Goal: Find specific page/section: Find specific page/section

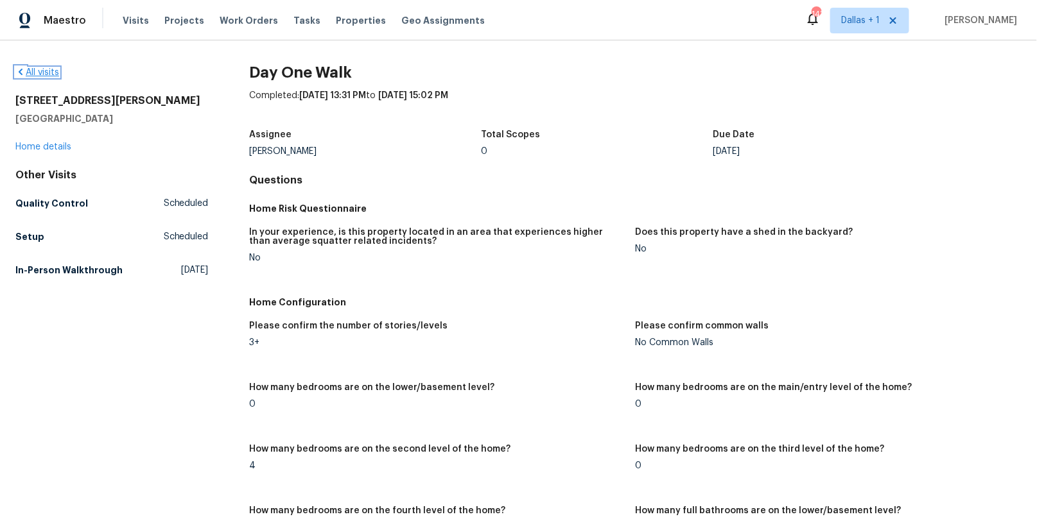
click at [17, 67] on icon at bounding box center [20, 72] width 10 height 10
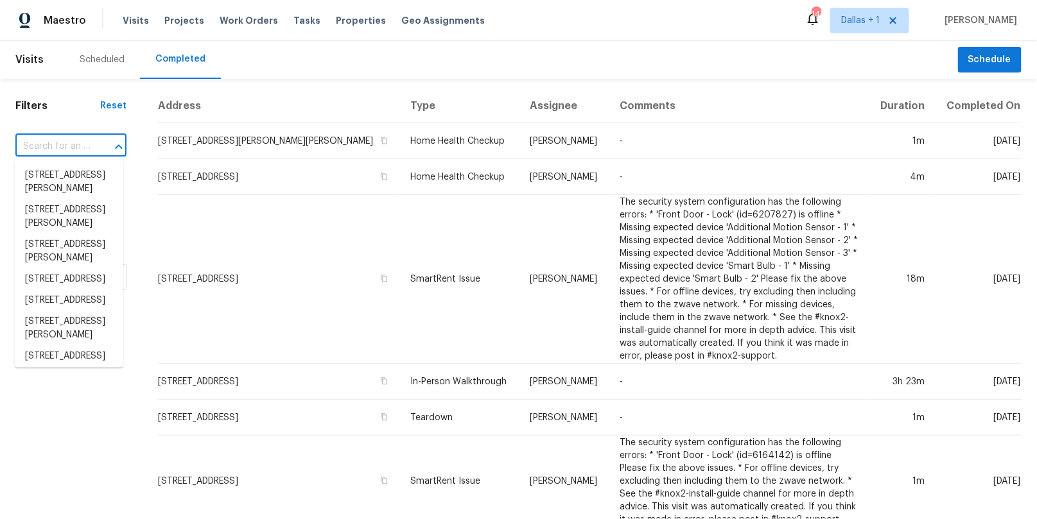
click at [58, 147] on input "text" at bounding box center [52, 147] width 75 height 20
paste input "[STREET_ADDRESS]"
type input "[STREET_ADDRESS]"
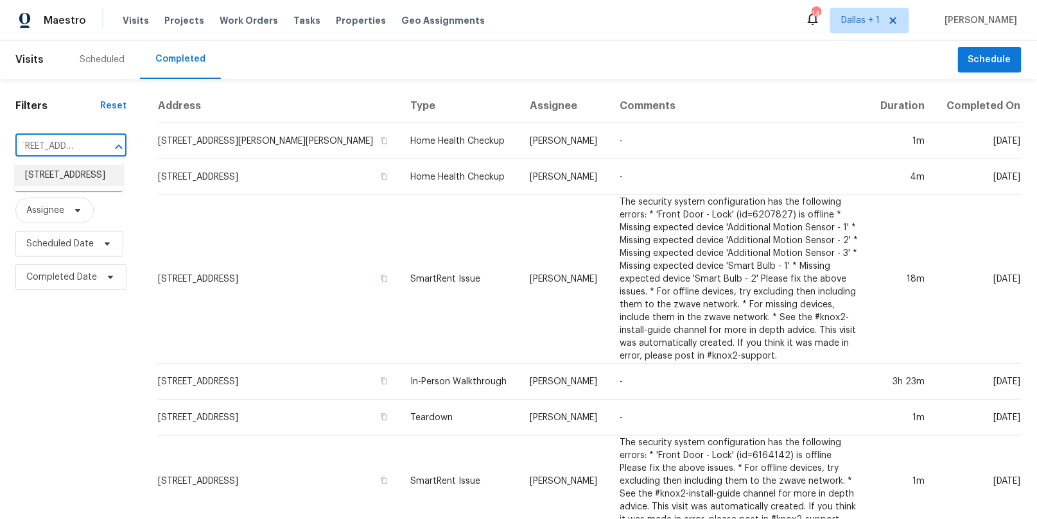
click at [62, 176] on li "[STREET_ADDRESS]" at bounding box center [69, 175] width 108 height 21
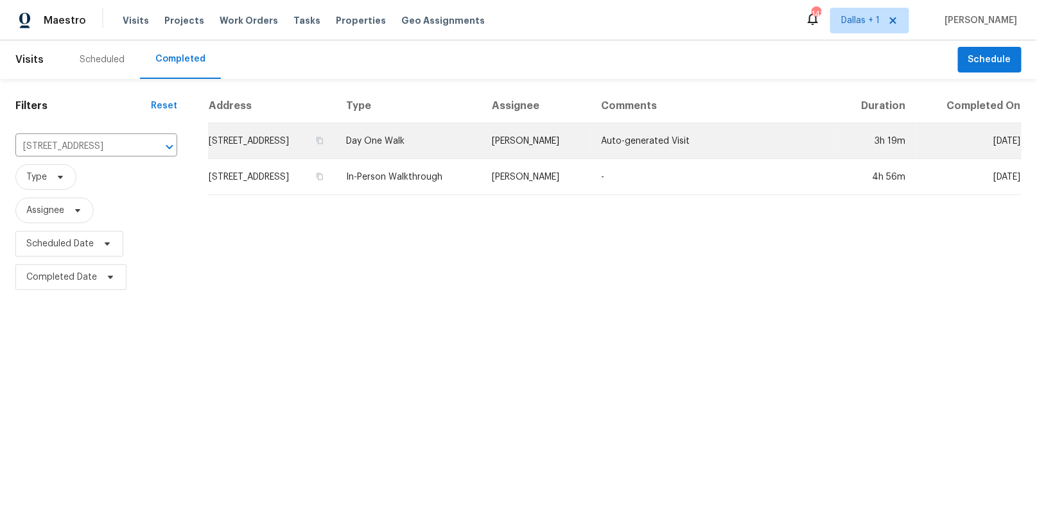
click at [446, 141] on td "Day One Walk" at bounding box center [409, 141] width 146 height 36
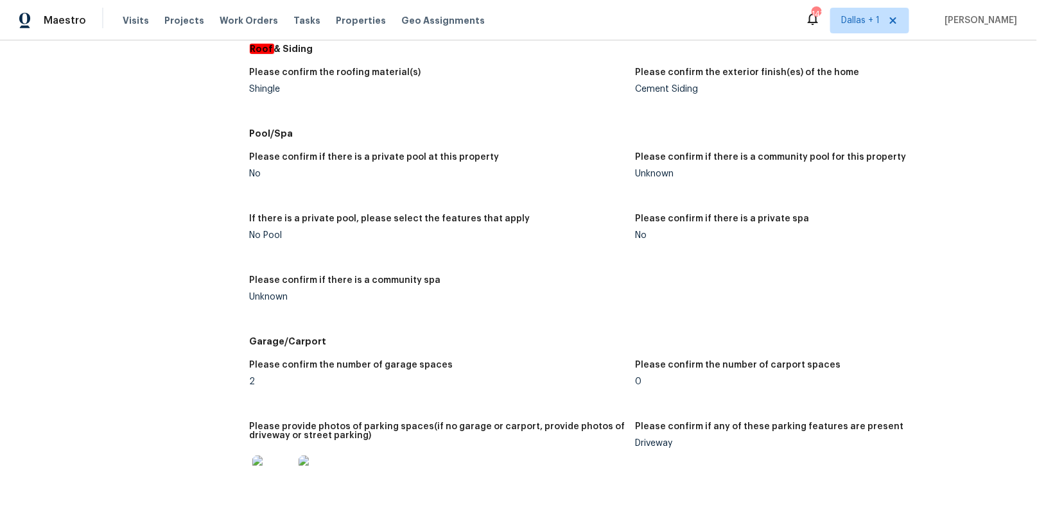
scroll to position [1667, 0]
